Goal: Task Accomplishment & Management: Manage account settings

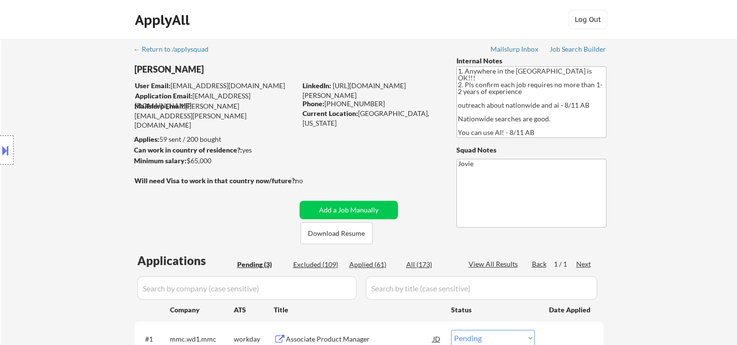
select select ""pending""
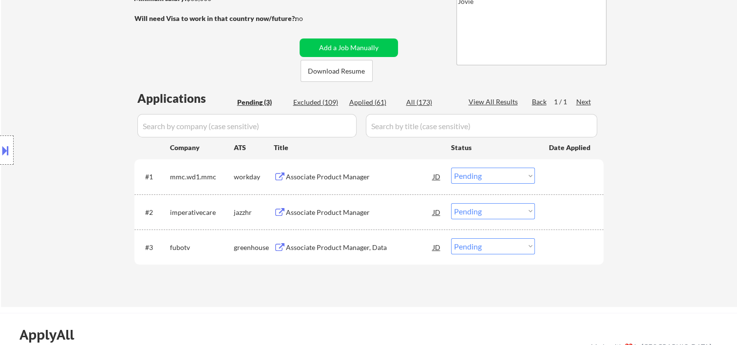
click at [562, 174] on div at bounding box center [570, 177] width 43 height 18
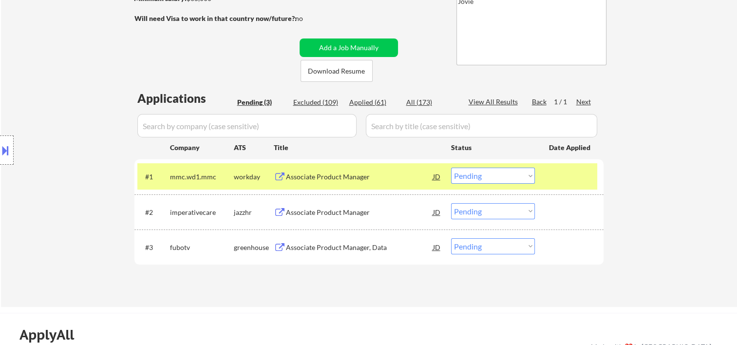
click at [547, 219] on div "#2 imperativecare jazzhr Associate Product Manager JD Choose an option... Pendi…" at bounding box center [367, 212] width 460 height 26
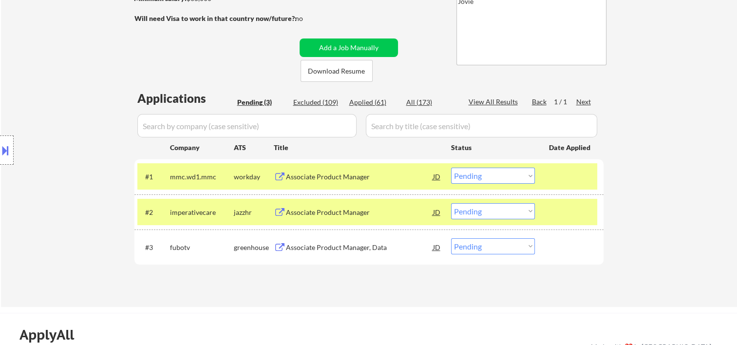
click at [561, 175] on div at bounding box center [570, 177] width 43 height 18
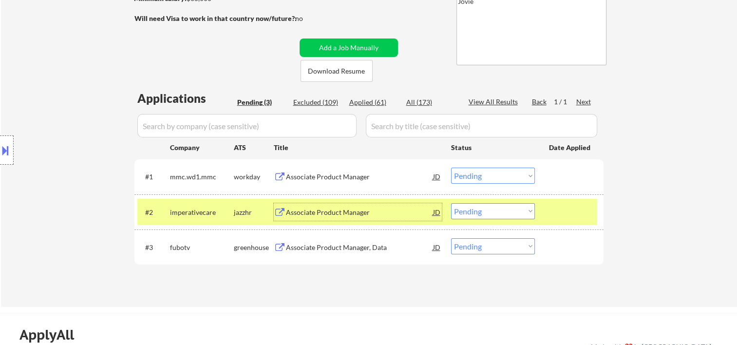
click at [431, 212] on div "Associate Product Manager" at bounding box center [359, 213] width 147 height 10
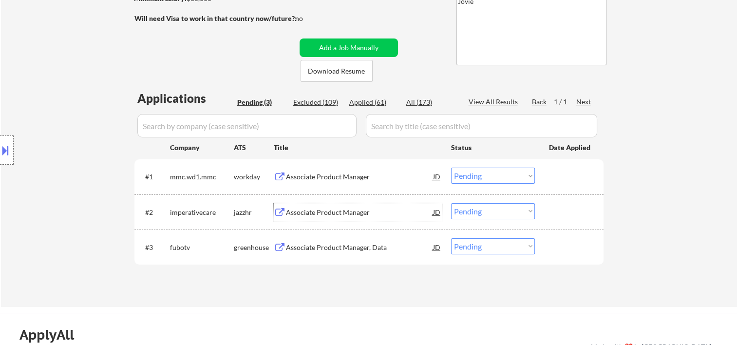
click at [435, 211] on div "JD" at bounding box center [437, 212] width 10 height 18
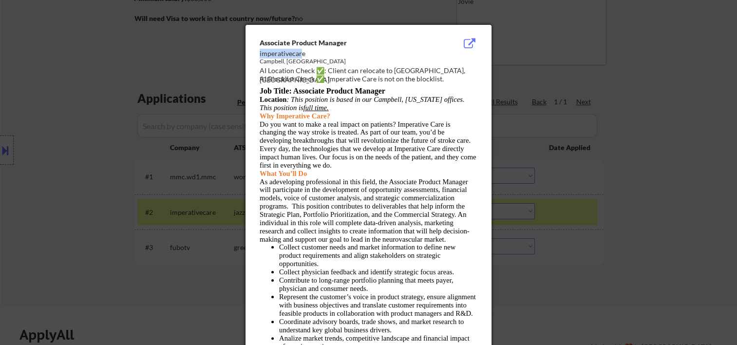
drag, startPoint x: 259, startPoint y: 52, endPoint x: 302, endPoint y: 56, distance: 43.1
click at [302, 56] on div "imperativecare" at bounding box center [344, 54] width 169 height 10
drag, startPoint x: 302, startPoint y: 56, endPoint x: 291, endPoint y: 58, distance: 11.6
click at [291, 58] on div "Campbell, [GEOGRAPHIC_DATA]" at bounding box center [344, 62] width 169 height 8
drag, startPoint x: 257, startPoint y: 54, endPoint x: 283, endPoint y: 53, distance: 25.4
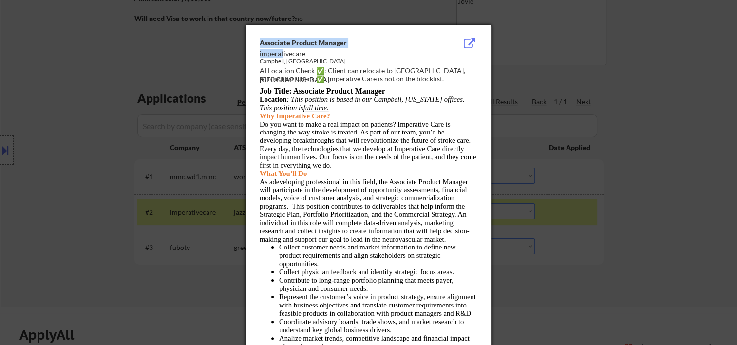
click at [282, 53] on div "imperativecare" at bounding box center [344, 54] width 169 height 10
click at [306, 53] on div "imperativecare" at bounding box center [344, 54] width 169 height 10
drag, startPoint x: 306, startPoint y: 53, endPoint x: 259, endPoint y: 51, distance: 46.3
click at [260, 51] on div "imperativecare" at bounding box center [344, 54] width 169 height 10
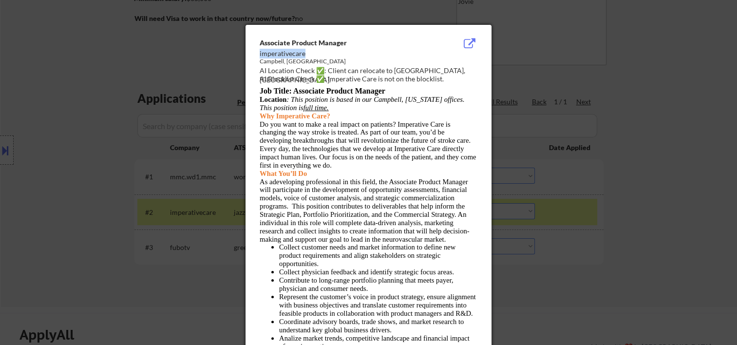
copy div "imperativecare"
click at [673, 131] on div at bounding box center [368, 172] width 737 height 345
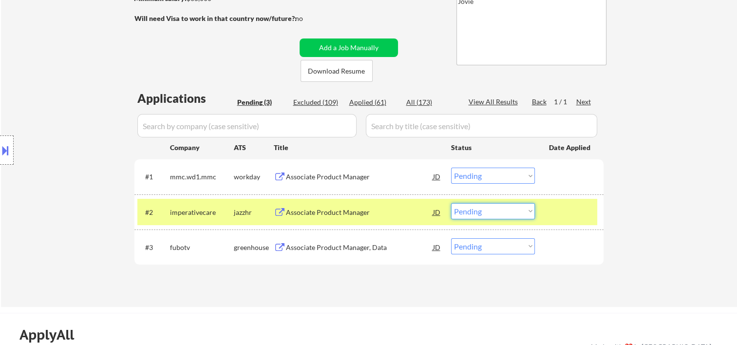
click at [517, 210] on select "Choose an option... Pending Applied Excluded (Questions) Excluded (Expired) Exc…" at bounding box center [493, 211] width 84 height 16
click at [451, 203] on select "Choose an option... Pending Applied Excluded (Questions) Excluded (Expired) Exc…" at bounding box center [493, 211] width 84 height 16
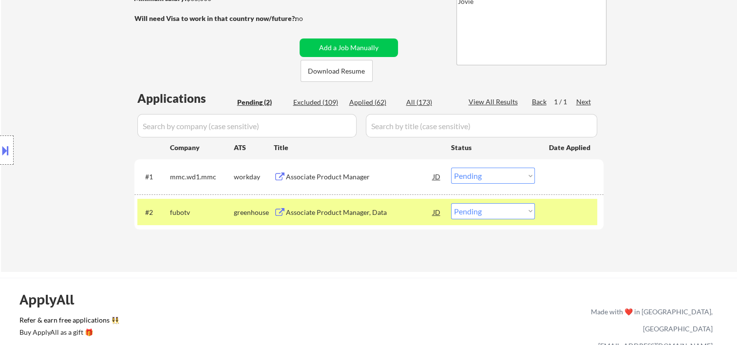
click at [561, 213] on div at bounding box center [570, 212] width 43 height 18
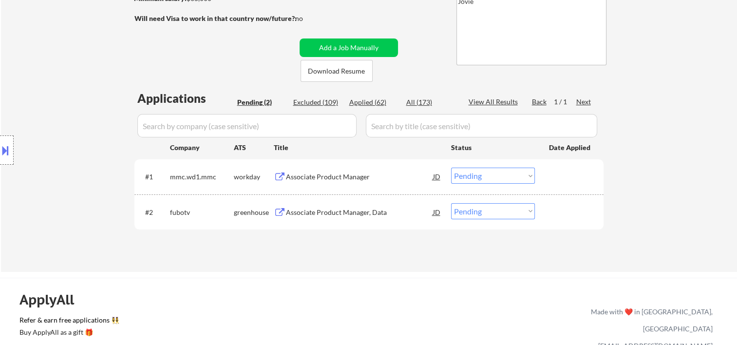
click at [561, 211] on div at bounding box center [570, 212] width 43 height 18
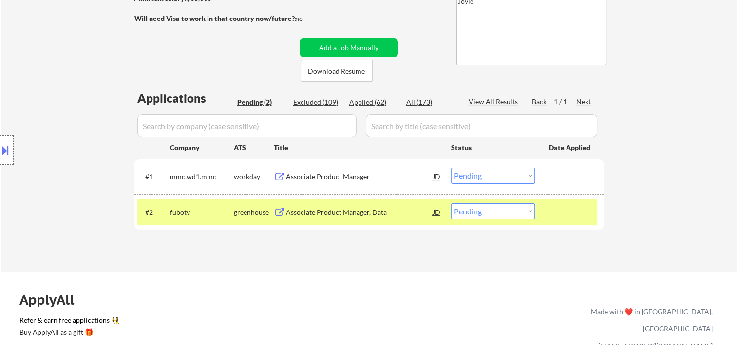
click at [412, 200] on div "#2 fubotv greenhouse Associate Product Manager, Data JD Choose an option... Pen…" at bounding box center [367, 212] width 460 height 26
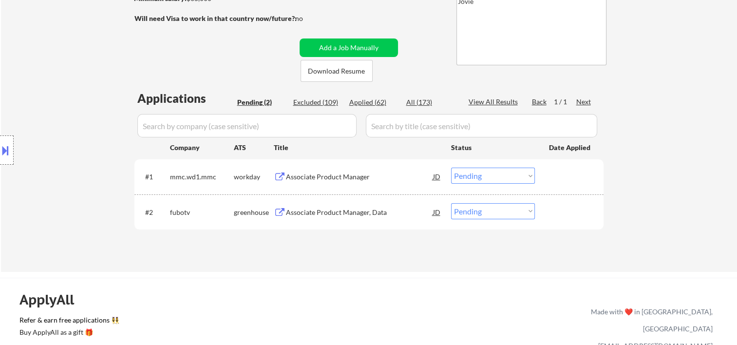
click at [585, 214] on div at bounding box center [570, 212] width 43 height 18
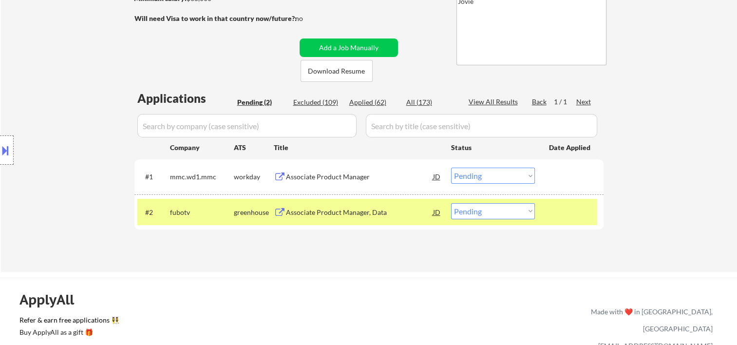
click at [378, 192] on div "#1 mmc.wd1.mmc workday Associate Product Manager JD Choose an option... Pending…" at bounding box center [369, 176] width 469 height 35
click at [570, 205] on div at bounding box center [570, 212] width 43 height 18
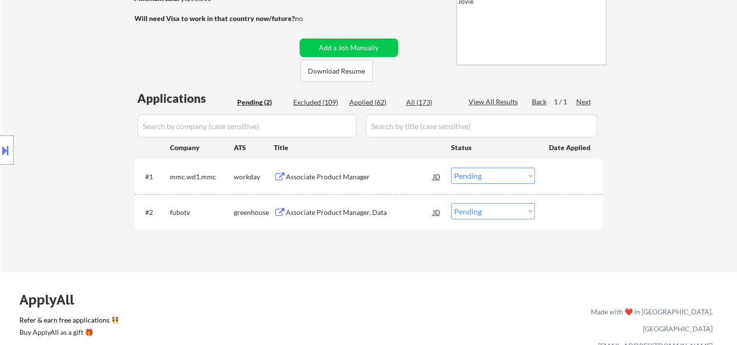
click at [579, 211] on div at bounding box center [570, 212] width 43 height 18
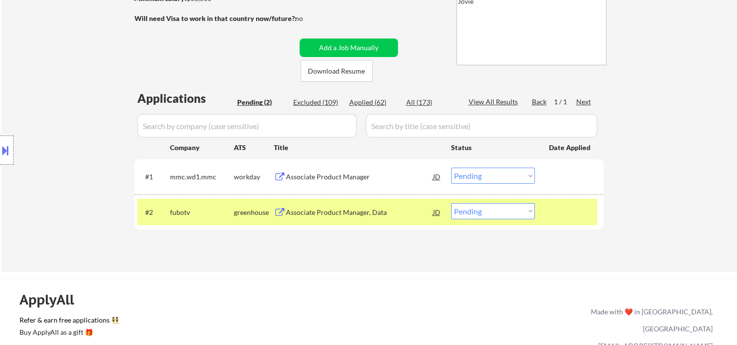
click at [380, 204] on div "Associate Product Manager, Data" at bounding box center [359, 212] width 147 height 18
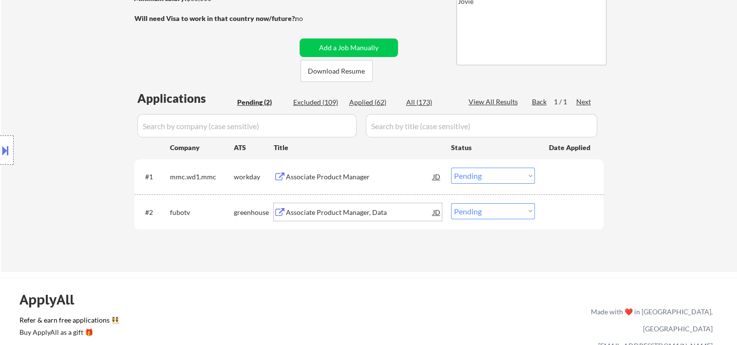
click at [575, 210] on div at bounding box center [570, 212] width 43 height 18
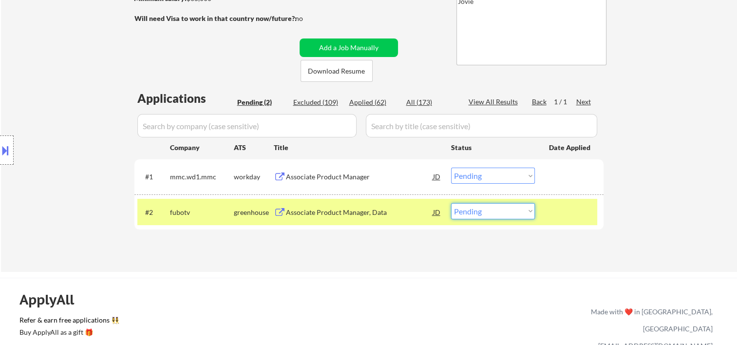
click at [528, 206] on select "Choose an option... Pending Applied Excluded (Questions) Excluded (Expired) Exc…" at bounding box center [493, 211] width 84 height 16
select select ""excluded__expired_""
click at [451, 203] on select "Choose an option... Pending Applied Excluded (Questions) Excluded (Expired) Exc…" at bounding box center [493, 211] width 84 height 16
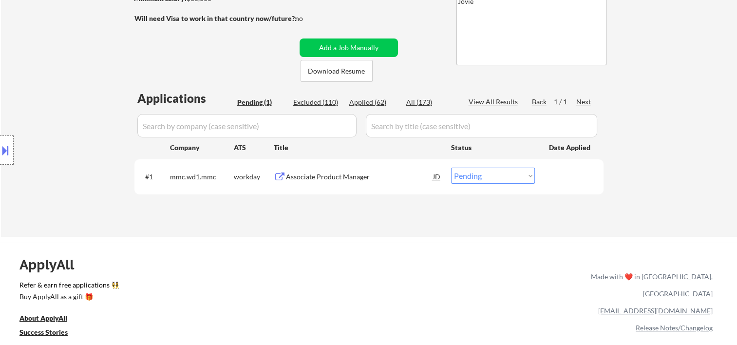
click at [641, 77] on div "← Return to /applysquad Mailslurp Inbox Job Search Builder [PERSON_NAME] User E…" at bounding box center [369, 57] width 736 height 360
click at [289, 244] on div "ApplyAll Refer & earn free applications 👯‍♀️ Buy ApplyAll as a gift 🎁 About App…" at bounding box center [368, 319] width 737 height 152
click at [568, 179] on div at bounding box center [570, 177] width 43 height 18
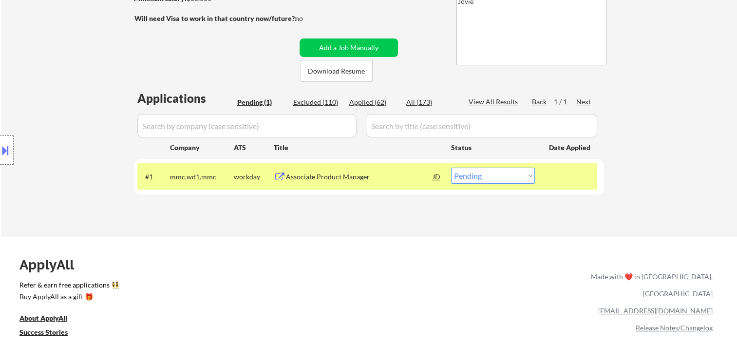
click at [383, 179] on div "Associate Product Manager" at bounding box center [359, 177] width 147 height 10
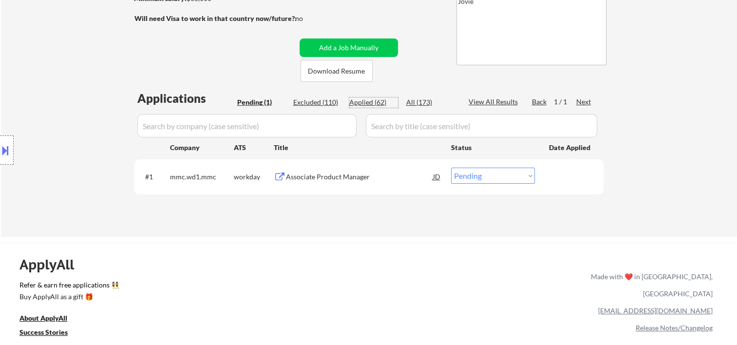
click at [355, 97] on div "Applied (62)" at bounding box center [373, 102] width 49 height 10
select select ""applied""
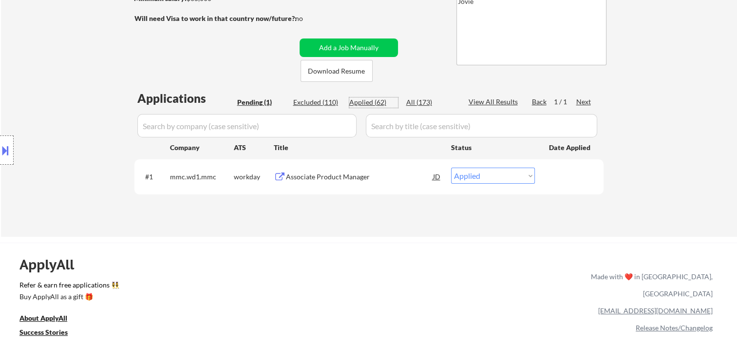
select select ""applied""
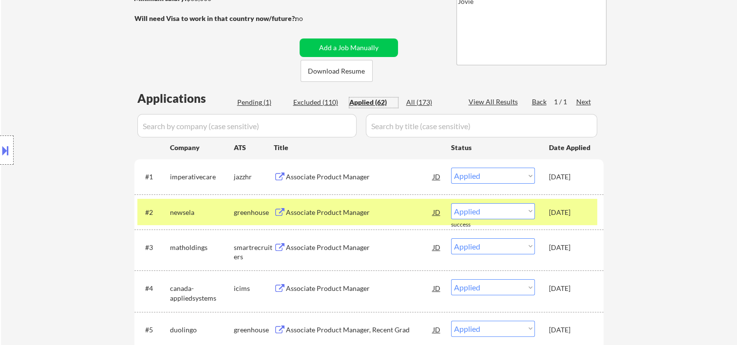
scroll to position [0, 0]
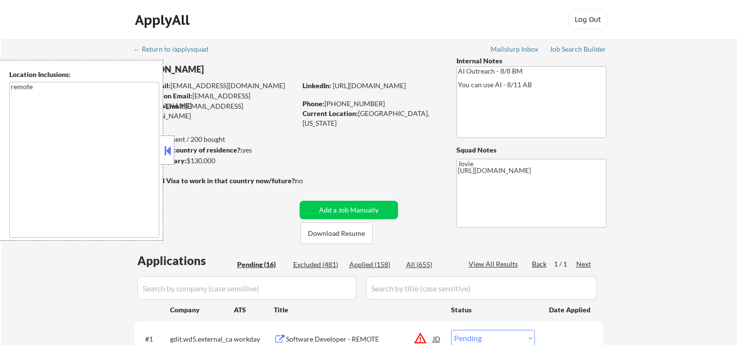
select select ""pending""
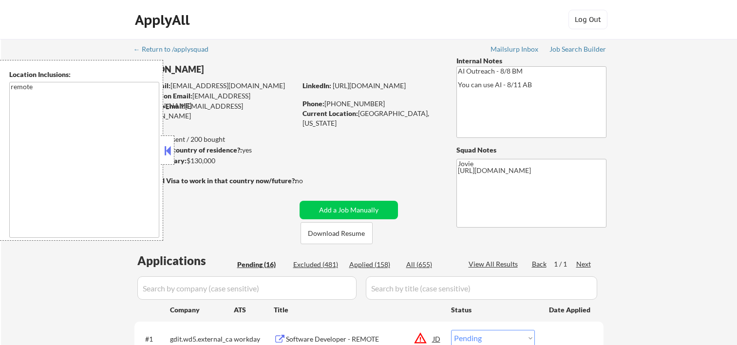
select select ""pending""
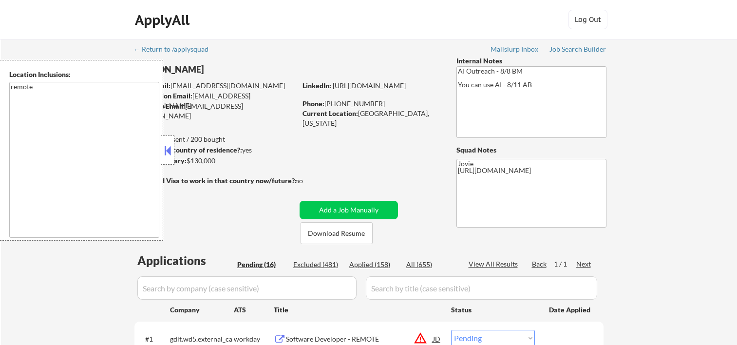
select select ""pending""
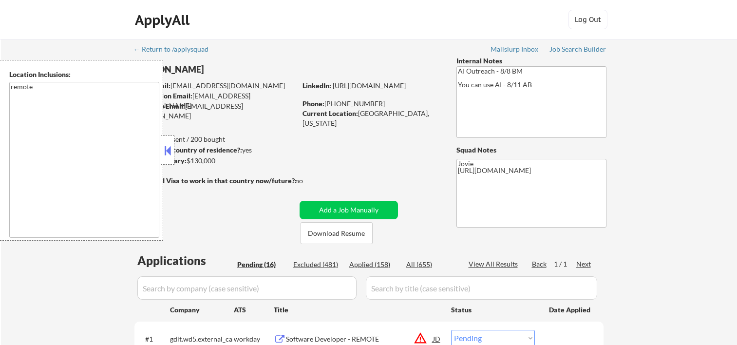
select select ""pending""
drag, startPoint x: 435, startPoint y: 31, endPoint x: 426, endPoint y: 75, distance: 44.8
click at [436, 29] on div "ApplyAll Log Out" at bounding box center [368, 22] width 487 height 24
click at [345, 238] on button "Download Resume" at bounding box center [337, 233] width 72 height 22
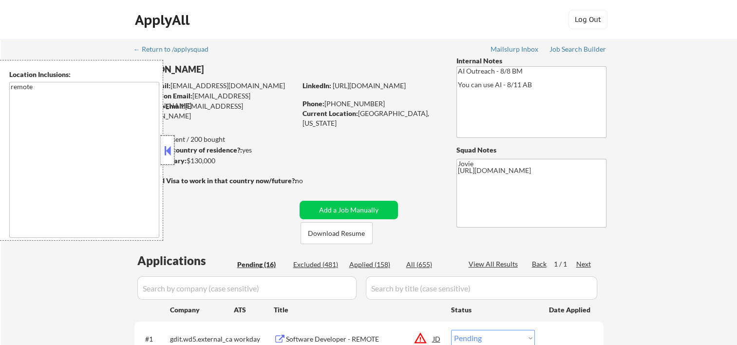
click at [173, 151] on div at bounding box center [168, 149] width 14 height 29
